Goal: Task Accomplishment & Management: Manage account settings

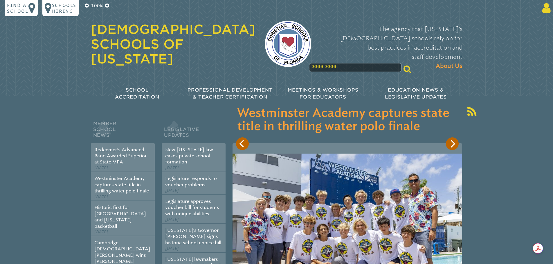
click at [545, 8] on icon at bounding box center [545, 8] width 11 height 12
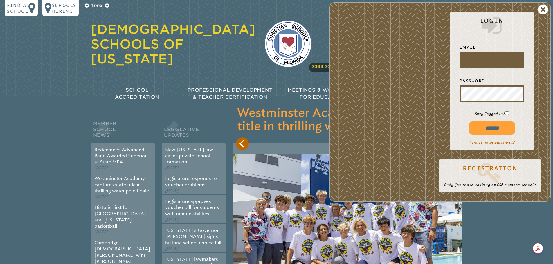
click at [488, 60] on input "text" at bounding box center [492, 60] width 62 height 14
type input "**********"
click at [478, 134] on input "******" at bounding box center [492, 128] width 46 height 14
type input "**********"
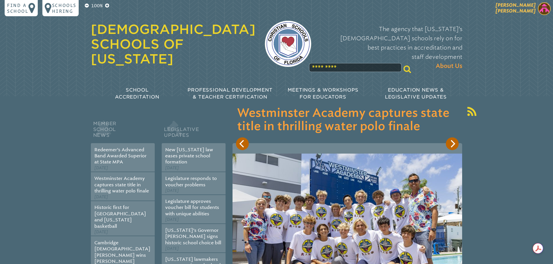
click at [539, 10] on img at bounding box center [544, 8] width 13 height 13
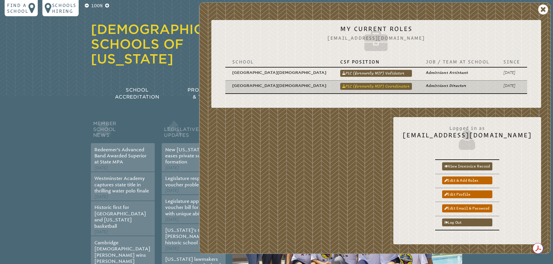
click at [388, 83] on link "PLC (formerly MIP) Coordinator" at bounding box center [376, 86] width 72 height 7
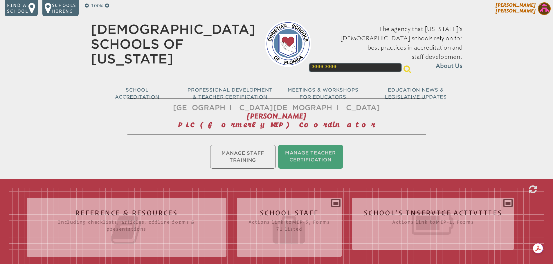
click at [543, 10] on img at bounding box center [544, 8] width 13 height 13
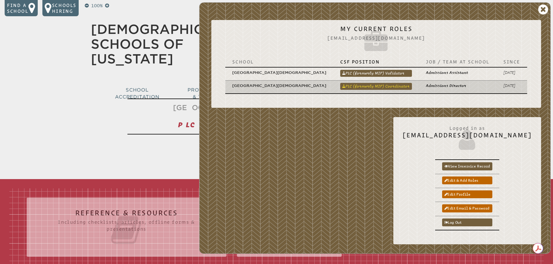
click at [382, 83] on link "PLC (formerly MIP) Coordinator" at bounding box center [376, 86] width 72 height 7
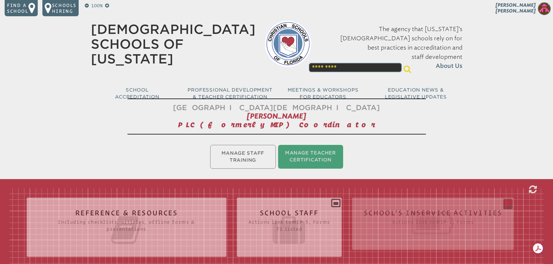
scroll to position [116, 0]
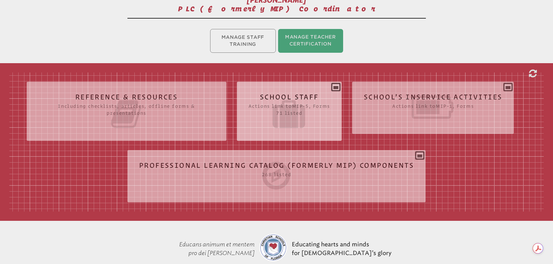
click at [274, 109] on icon at bounding box center [290, 114] width 82 height 33
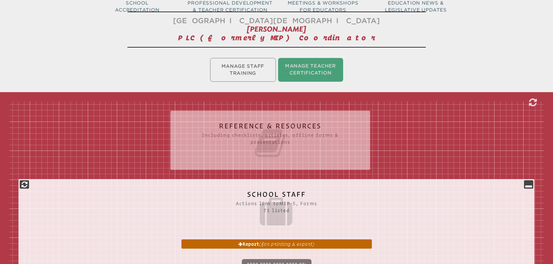
scroll to position [0, 0]
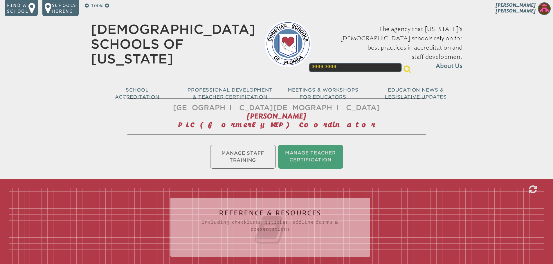
click at [244, 152] on ul "Manage Staff Training Manage Teacher Certification" at bounding box center [276, 157] width 553 height 26
click at [542, 12] on img at bounding box center [544, 8] width 13 height 13
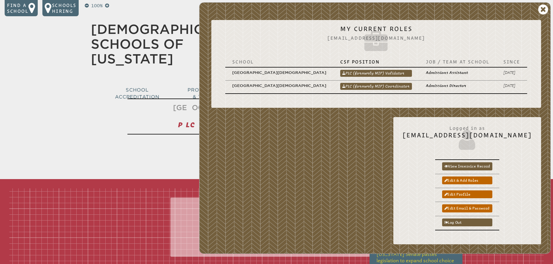
click at [396, 83] on link "PLC (formerly MIP) Coordinator" at bounding box center [376, 86] width 72 height 7
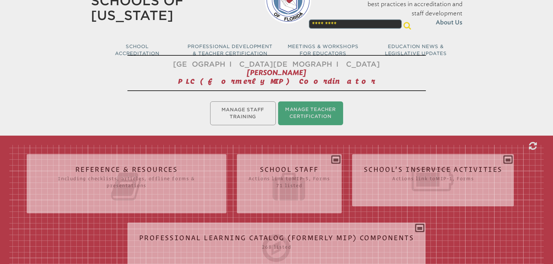
scroll to position [116, 0]
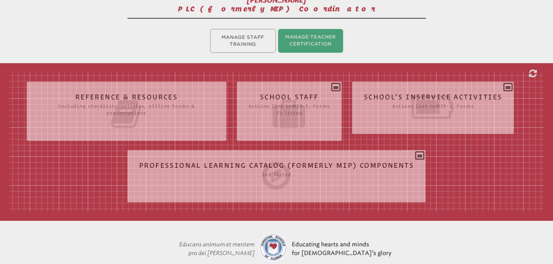
click at [435, 101] on icon at bounding box center [433, 107] width 139 height 33
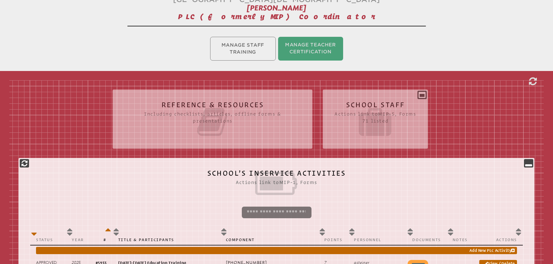
scroll to position [0, 0]
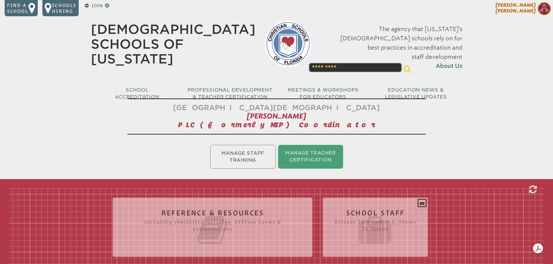
click at [542, 8] on img at bounding box center [544, 8] width 13 height 13
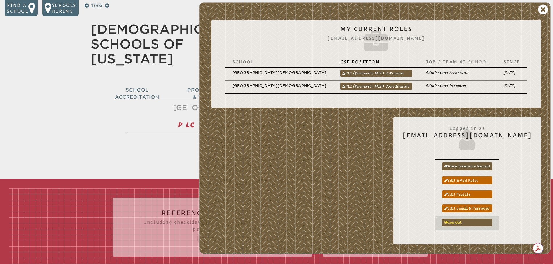
click at [466, 219] on link "Log out" at bounding box center [467, 223] width 50 height 8
